Goal: Check status: Check status

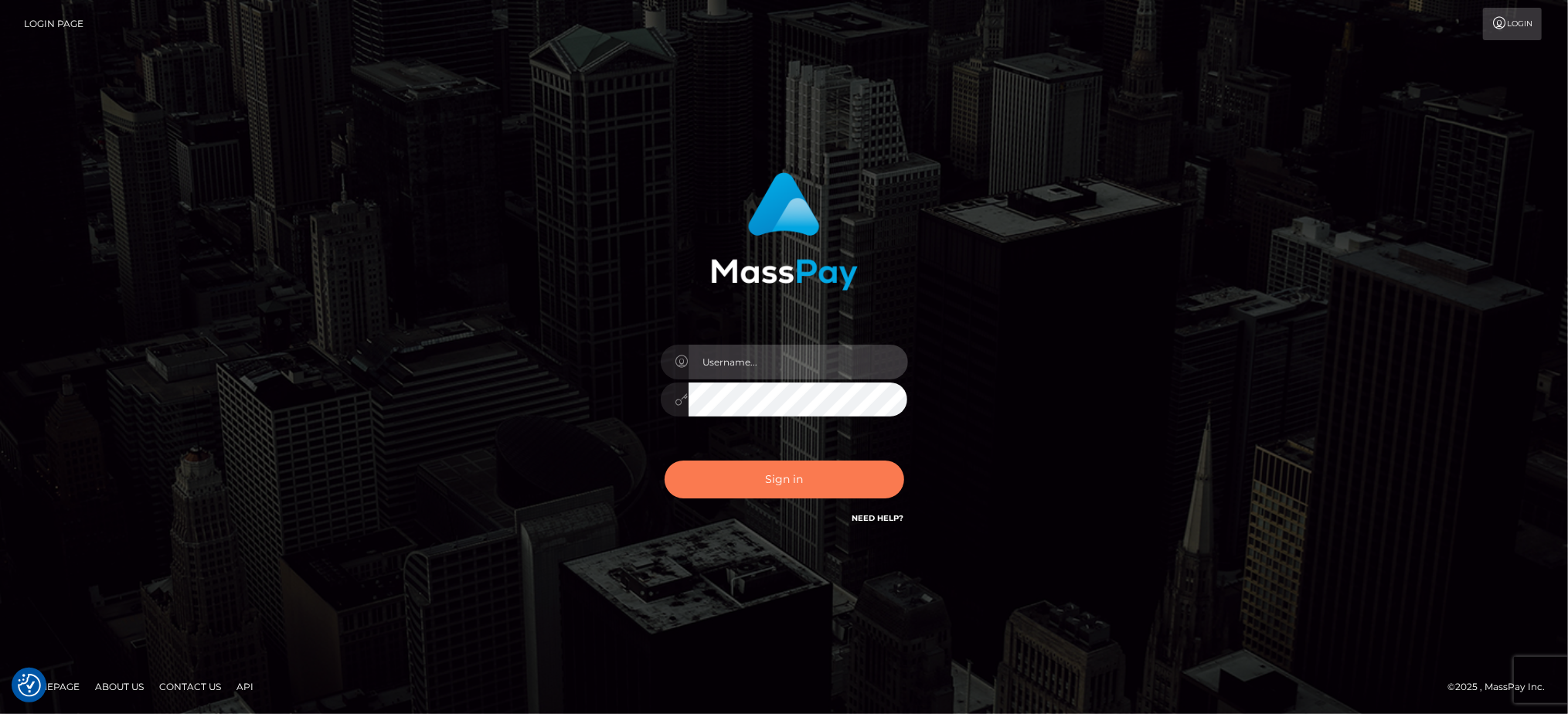
type input "Jiecel"
click at [769, 455] on div "Sign in Need Help?" at bounding box center [784, 485] width 270 height 69
click at [762, 477] on button "Sign in" at bounding box center [784, 479] width 240 height 38
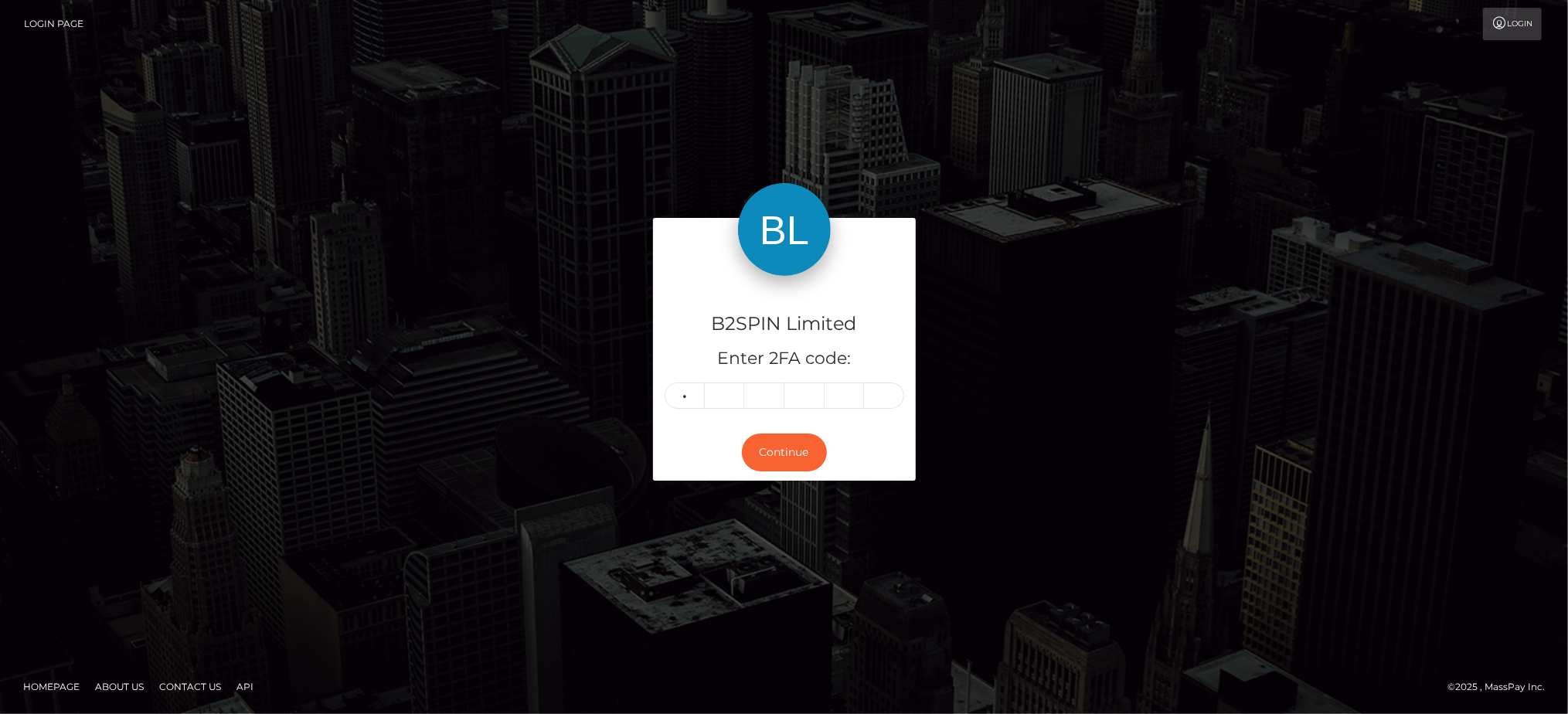
type input "0"
type input "5"
type input "1"
type input "0"
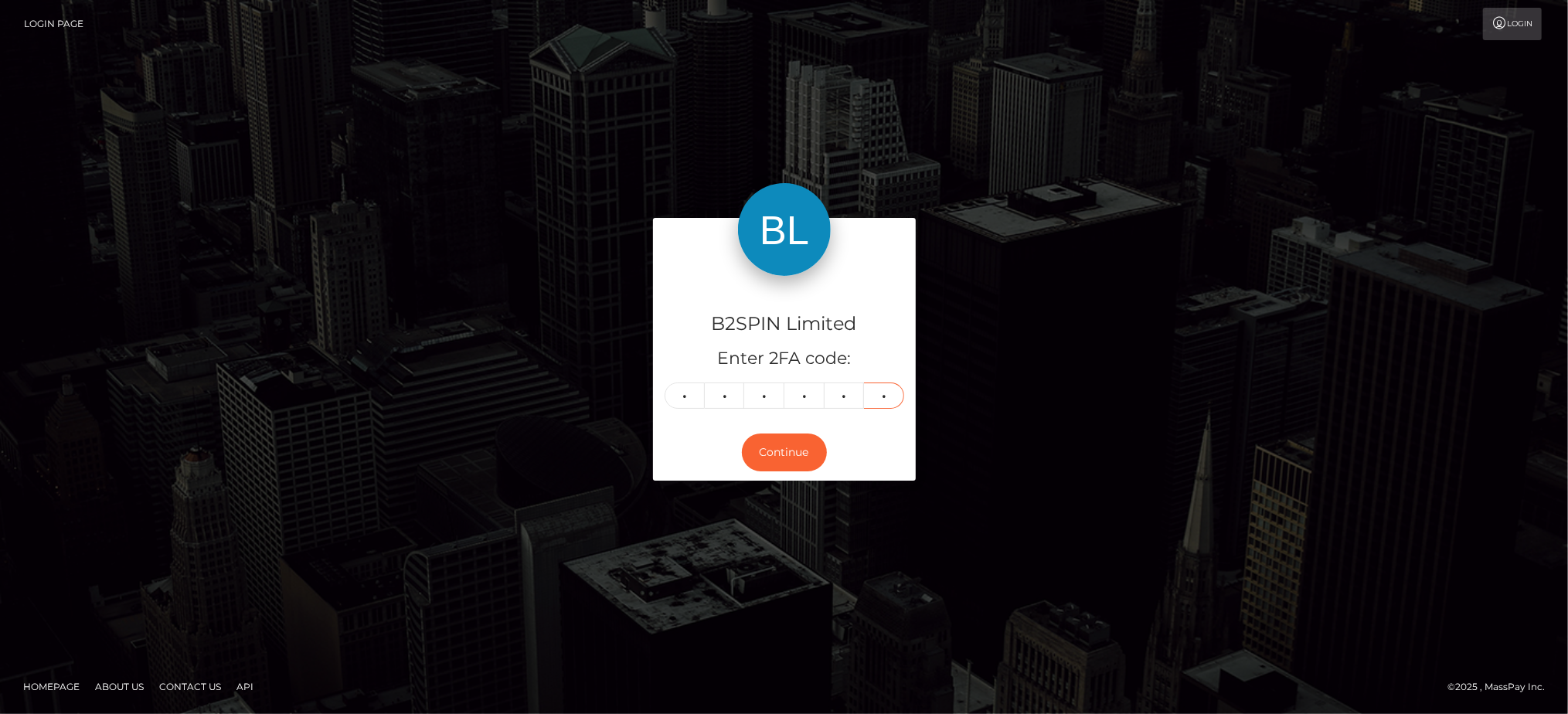
type input "0"
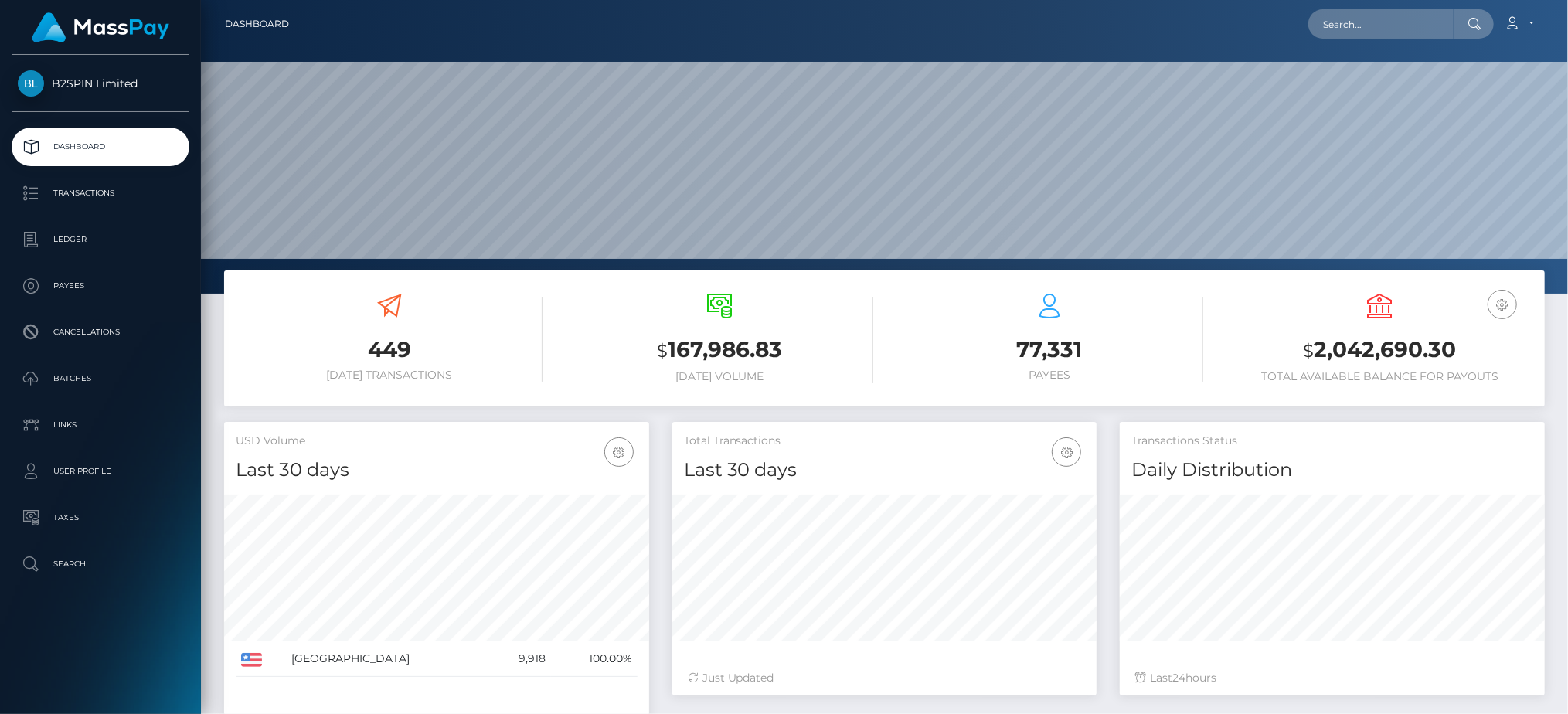
scroll to position [274, 425]
click at [1398, 23] on input "text" at bounding box center [1381, 23] width 146 height 29
paste input "3290092"
drag, startPoint x: 1429, startPoint y: 31, endPoint x: 1164, endPoint y: 31, distance: 265.0
click at [1164, 31] on div "3290092 Loading... Loading... Account Edit Profile Logout" at bounding box center [922, 24] width 1243 height 33
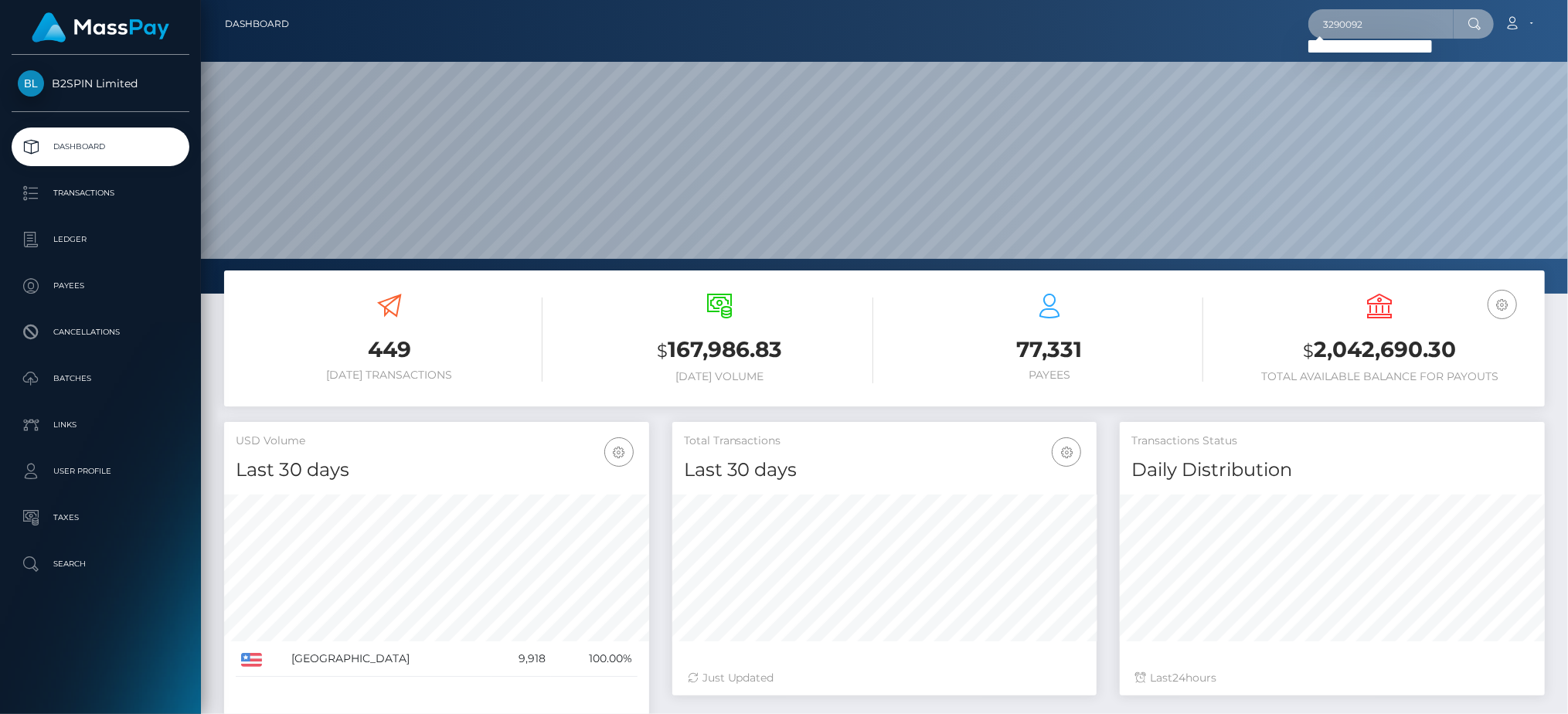
paste input "1815178703"
drag, startPoint x: 1398, startPoint y: 25, endPoint x: 1142, endPoint y: 32, distance: 256.1
click at [1142, 32] on div "1815178703 Loading... Loading... Account Edit Profile Logout" at bounding box center [922, 24] width 1243 height 33
paste input "d900f2e1-f37b-4a75-ae13-e13a2a05758"
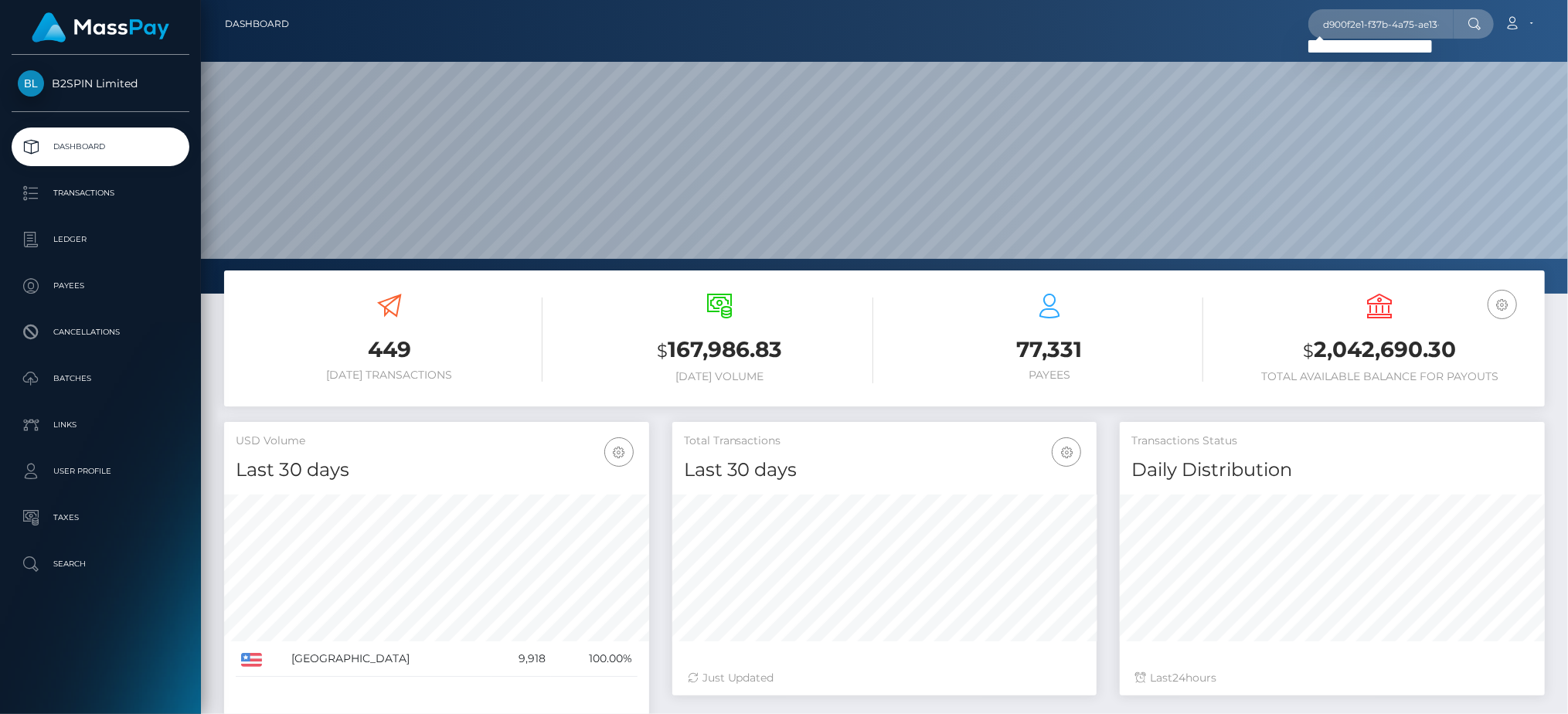
click at [1543, 342] on div "USD Balance $ 2,042,690.30 Total Available Balance for Payouts" at bounding box center [1379, 341] width 330 height 117
drag, startPoint x: 1460, startPoint y: 26, endPoint x: 1442, endPoint y: 28, distance: 18.1
click at [1442, 28] on div "d900f2e1-f37b-4a75-ae13-e13a2a057583 Loading... Loading..." at bounding box center [1401, 23] width 186 height 29
click at [1426, 28] on input "d900f2e1-f37b-4a75-ae13-e13a2a057583" at bounding box center [1381, 23] width 146 height 29
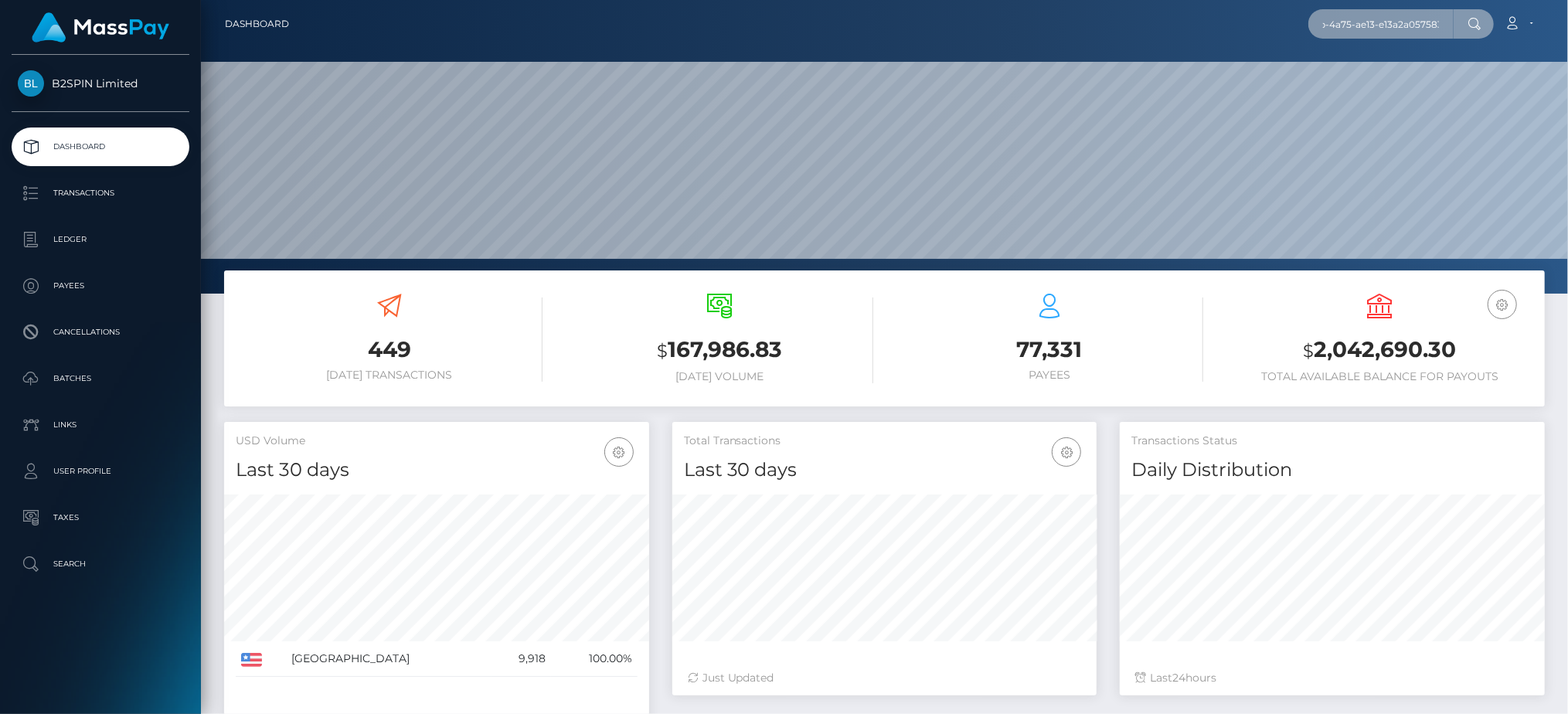
click at [1426, 28] on input "d900f2e1-f37b-4a75-ae13-e13a2a057583" at bounding box center [1381, 23] width 146 height 29
paste input "3290386"
click at [1406, 28] on input "3290386" at bounding box center [1381, 23] width 146 height 29
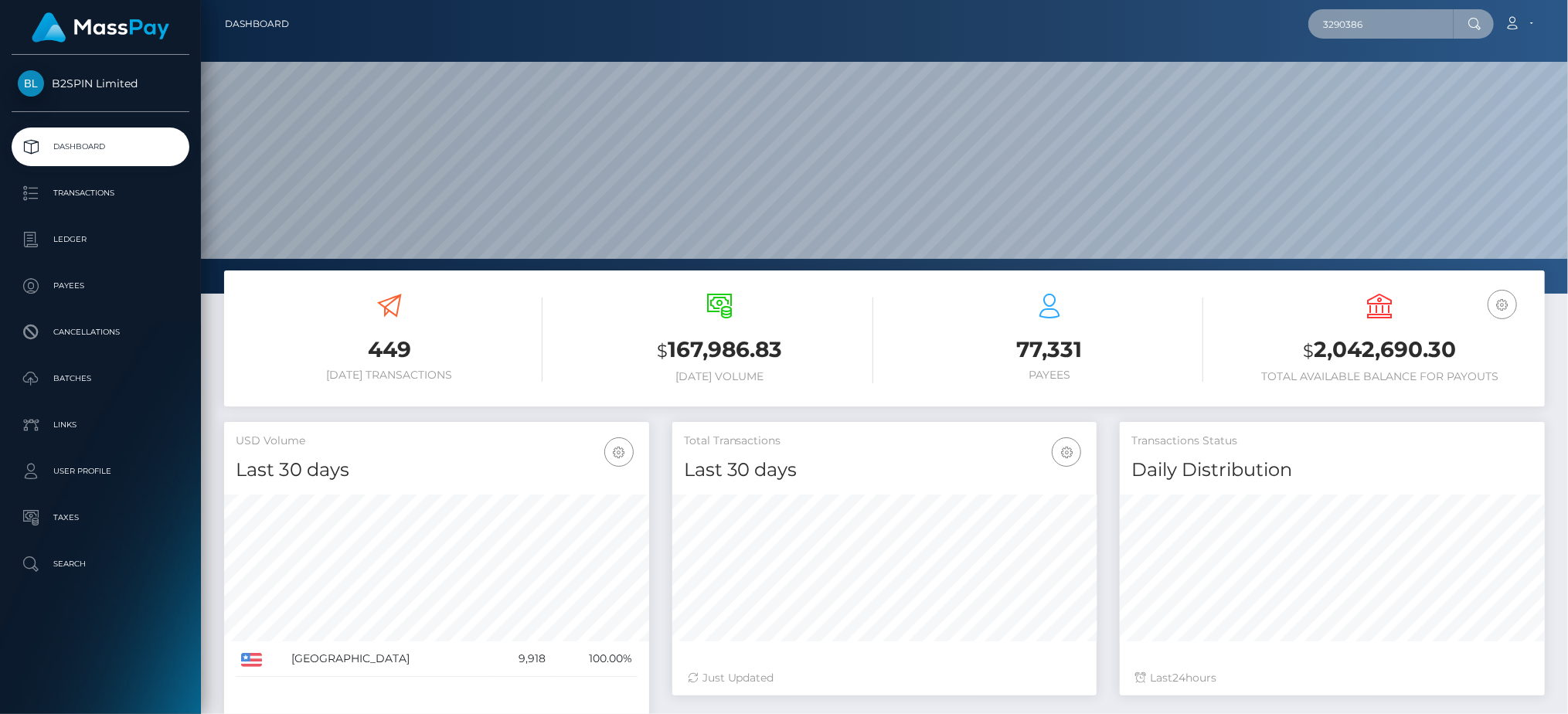
click at [1406, 28] on input "3290386" at bounding box center [1381, 23] width 146 height 29
paste input "1815156040"
click at [1360, 22] on input "1815156040" at bounding box center [1381, 23] width 146 height 29
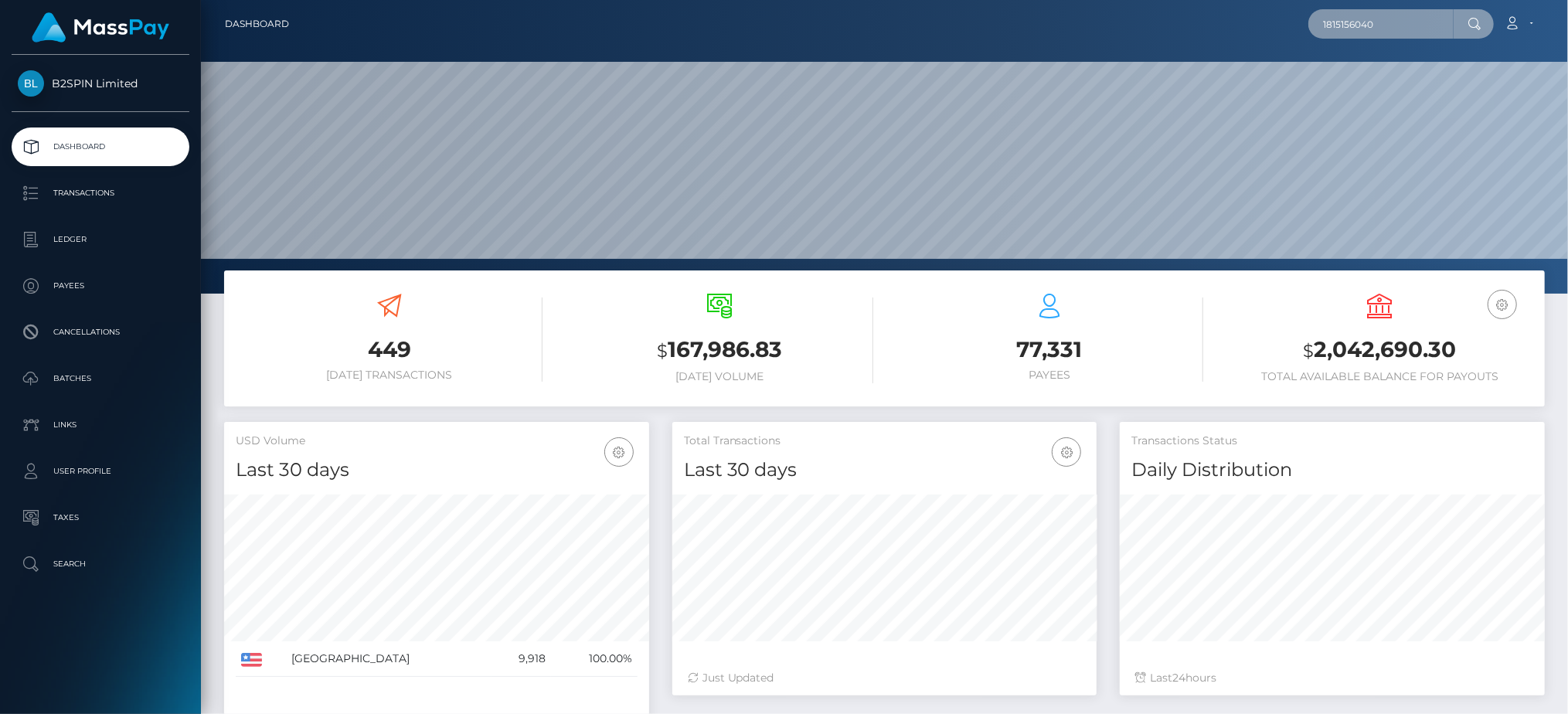
paste input "2795db29-372c-4ecc-a83e-0c74ae2f955d"
type input "2795db29-372c-4ecc-a83e-0c74ae2f955d"
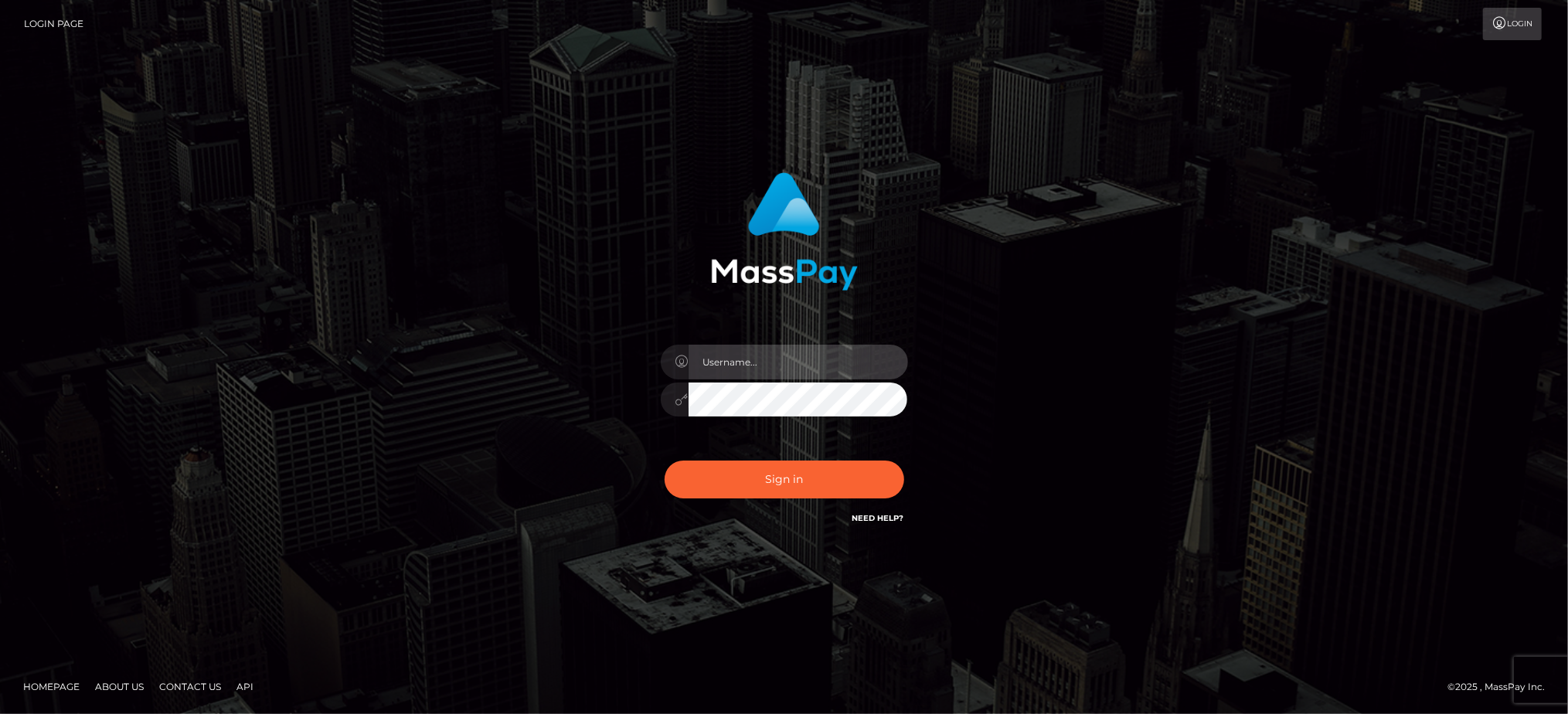
type input "Jiecel"
click at [1434, 482] on div "Jiecel Sign in" at bounding box center [784, 357] width 1568 height 625
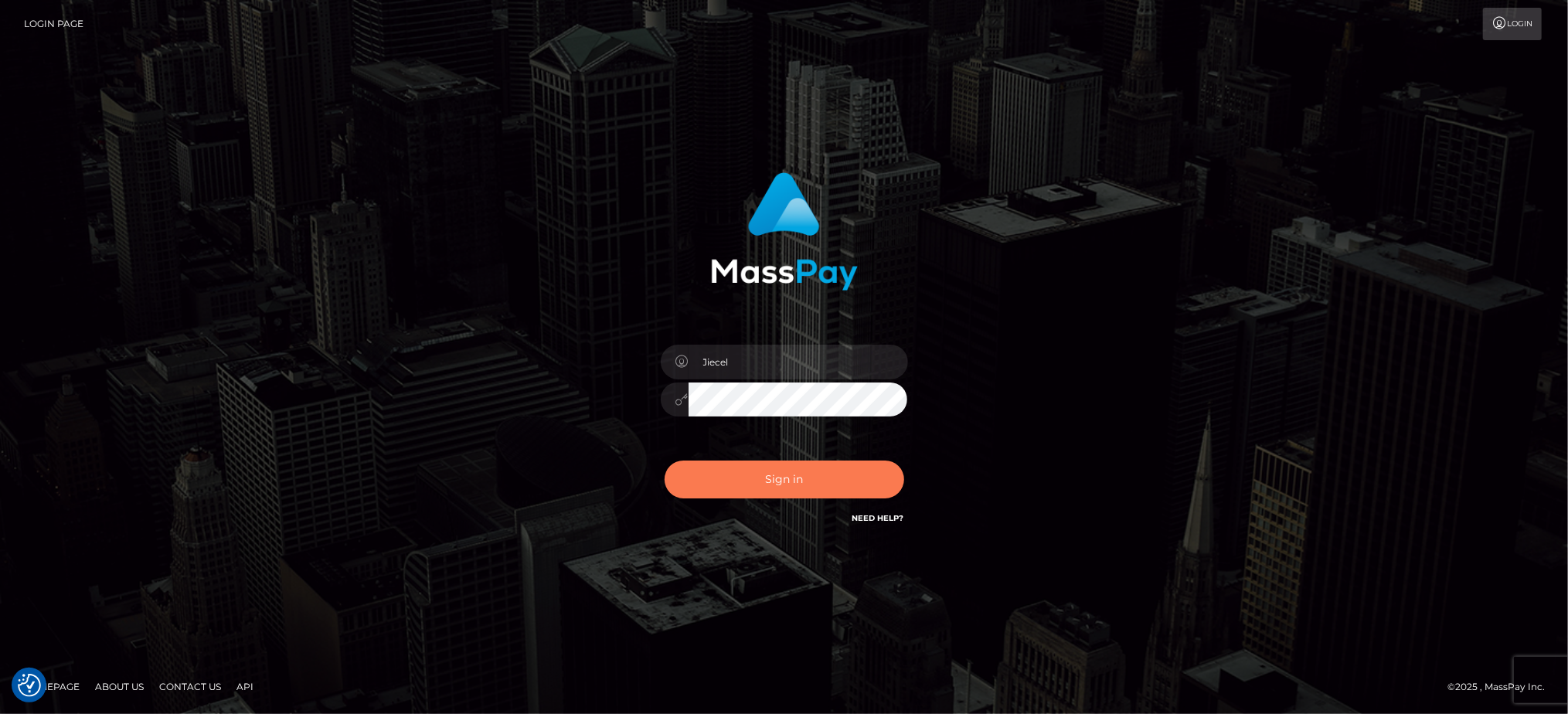
click at [805, 486] on button "Sign in" at bounding box center [784, 479] width 240 height 38
type input "Jiecel"
click at [820, 468] on button "Sign in" at bounding box center [784, 479] width 240 height 38
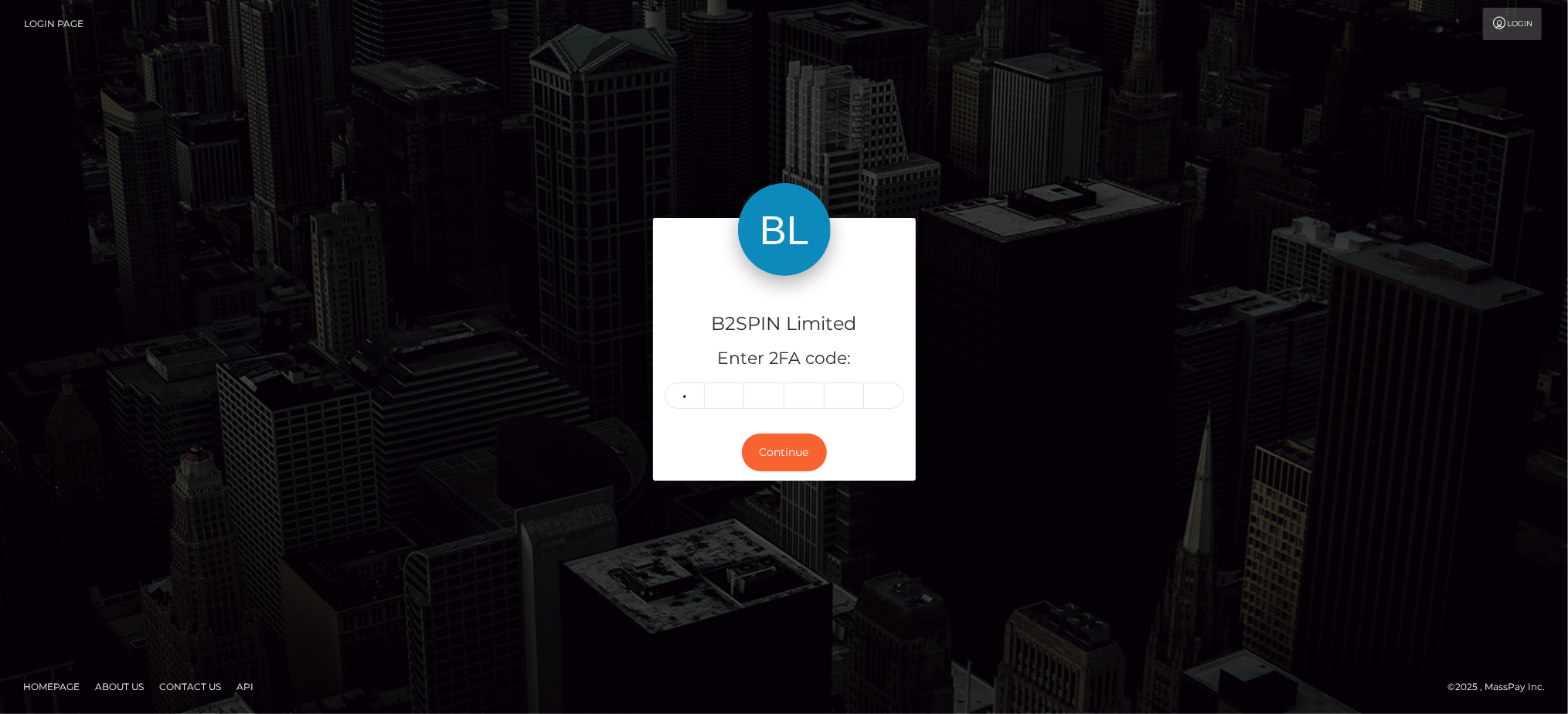
type input "1"
type input "8"
type input "4"
type input "2"
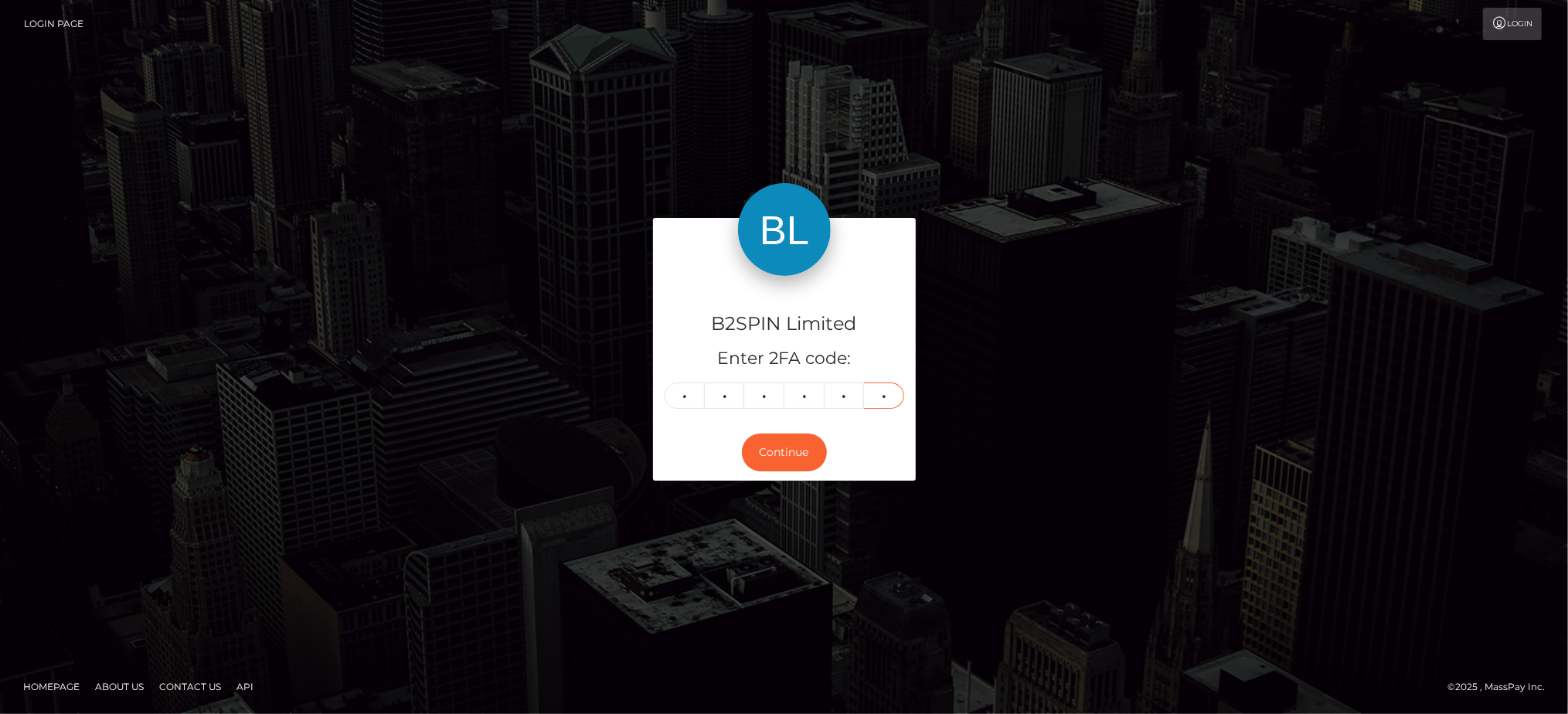
type input "2"
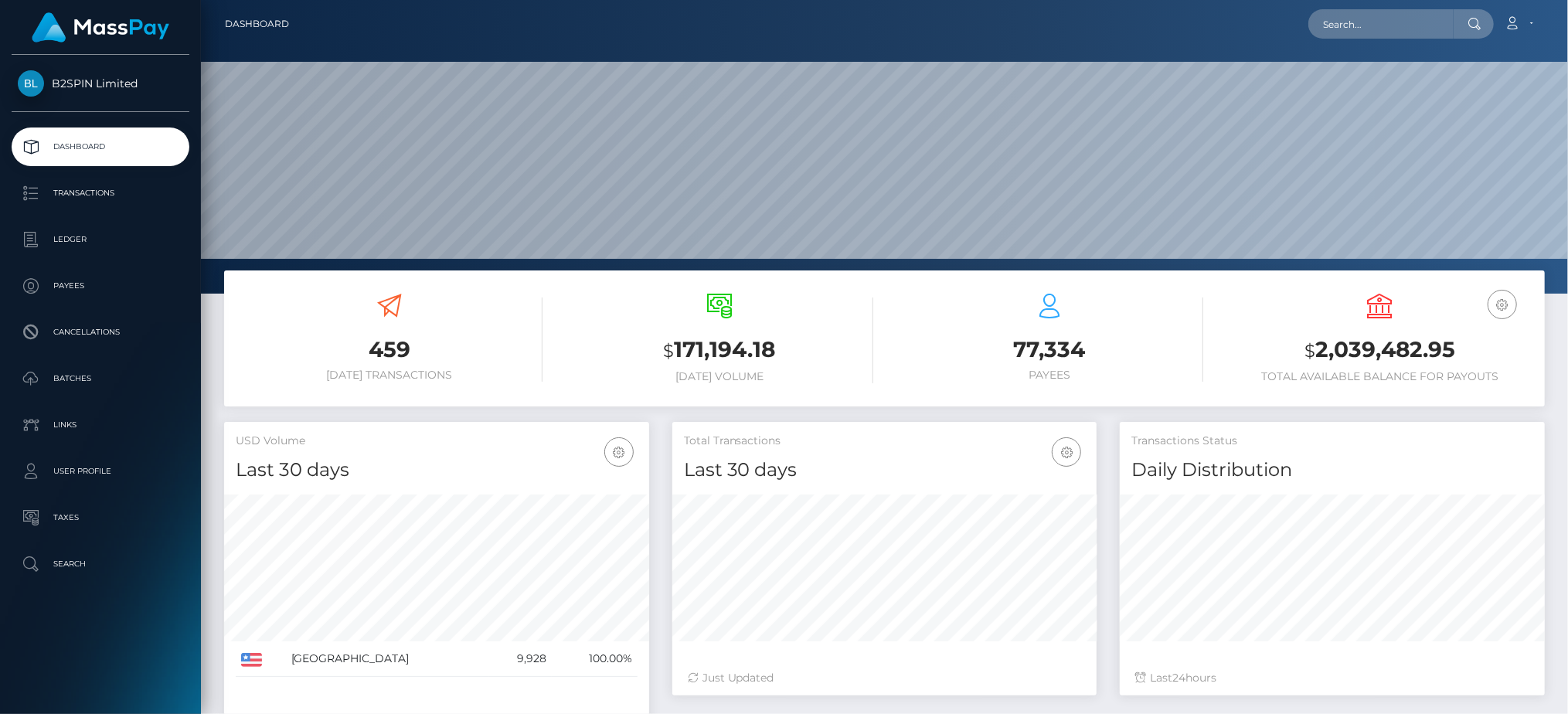
scroll to position [274, 425]
drag, startPoint x: 1315, startPoint y: 345, endPoint x: 1110, endPoint y: 440, distance: 225.9
click at [1453, 352] on h3 "$ 2,039,482.95" at bounding box center [1379, 351] width 306 height 32
copy h3 "2,039,482.95"
